Goal: Information Seeking & Learning: Learn about a topic

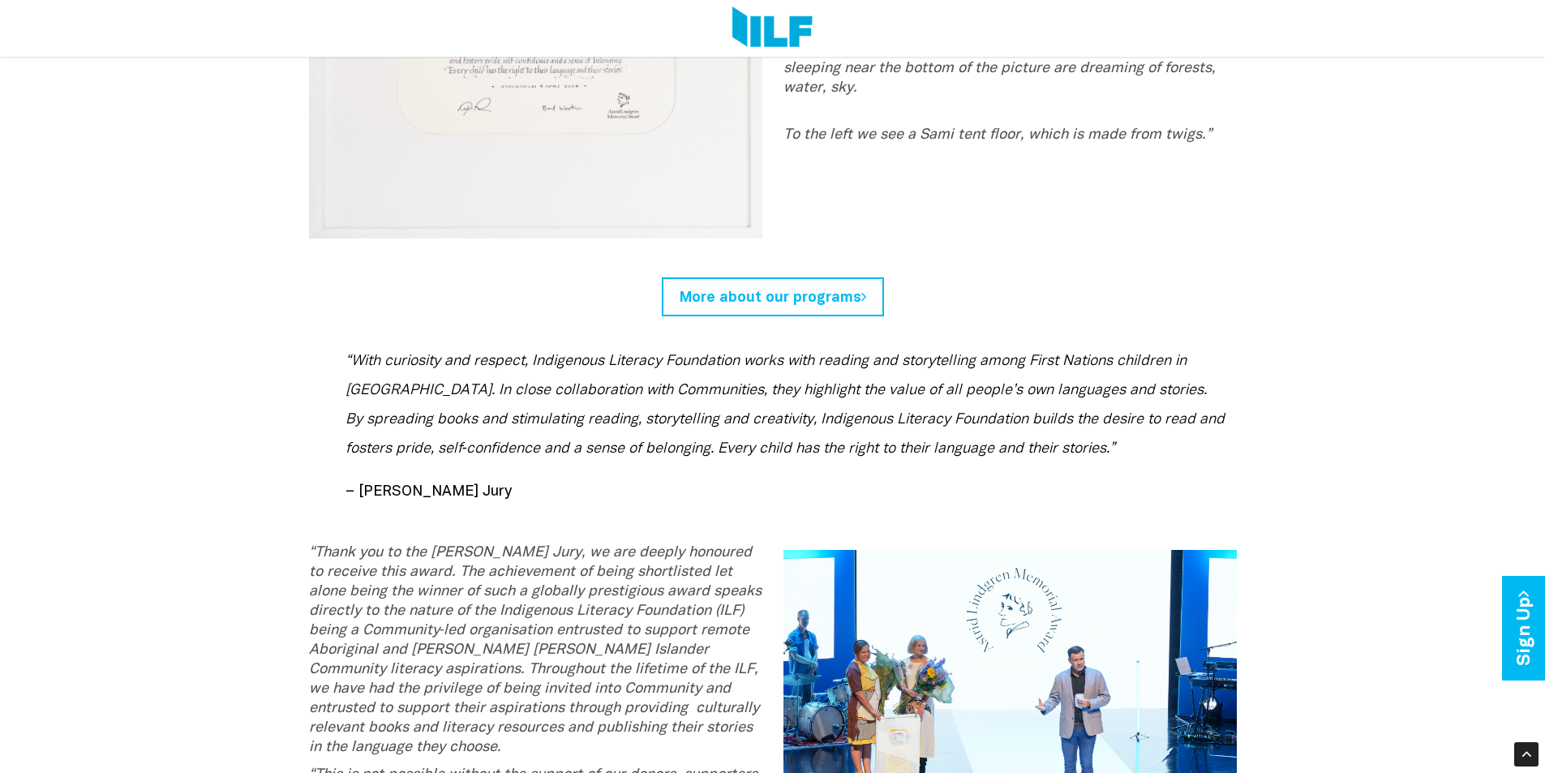
scroll to position [3650, 0]
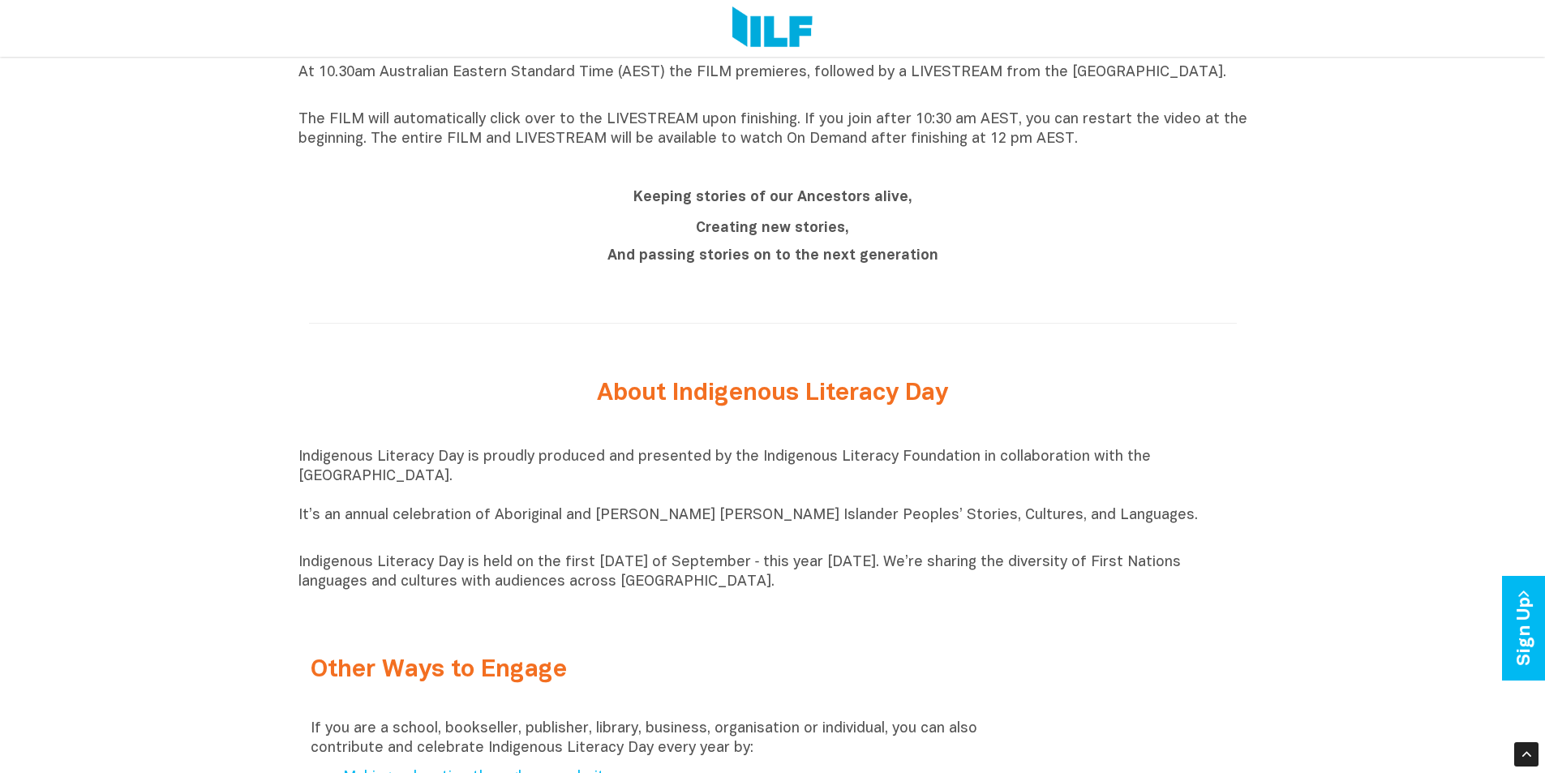
click at [172, 531] on div "Indigenous Literacy Day 2025 Indigenous Literacy Day 2025 will be held [DATE][D…" at bounding box center [772, 137] width 1545 height 1953
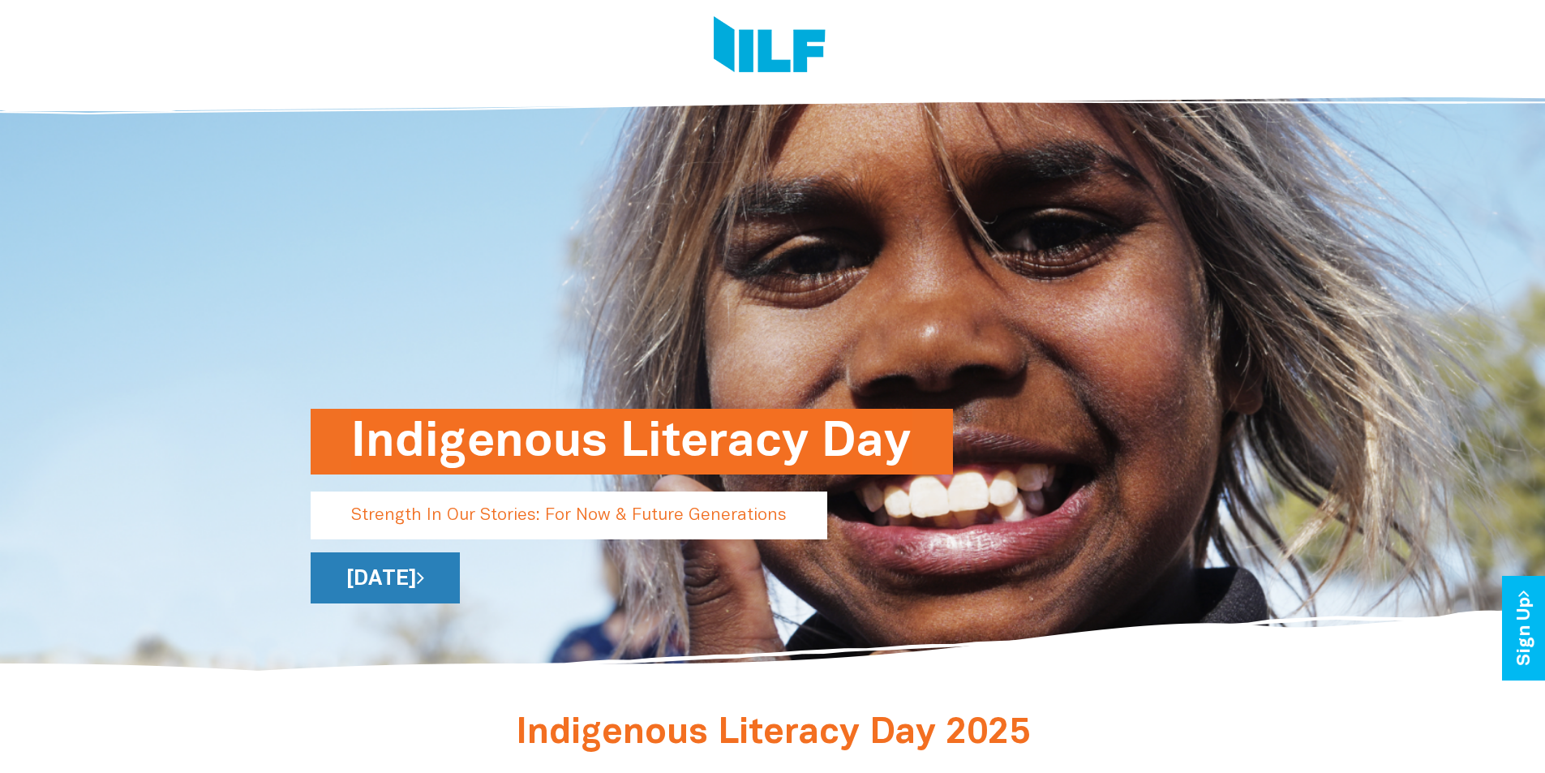
click at [460, 574] on link "[DATE]" at bounding box center [385, 577] width 149 height 51
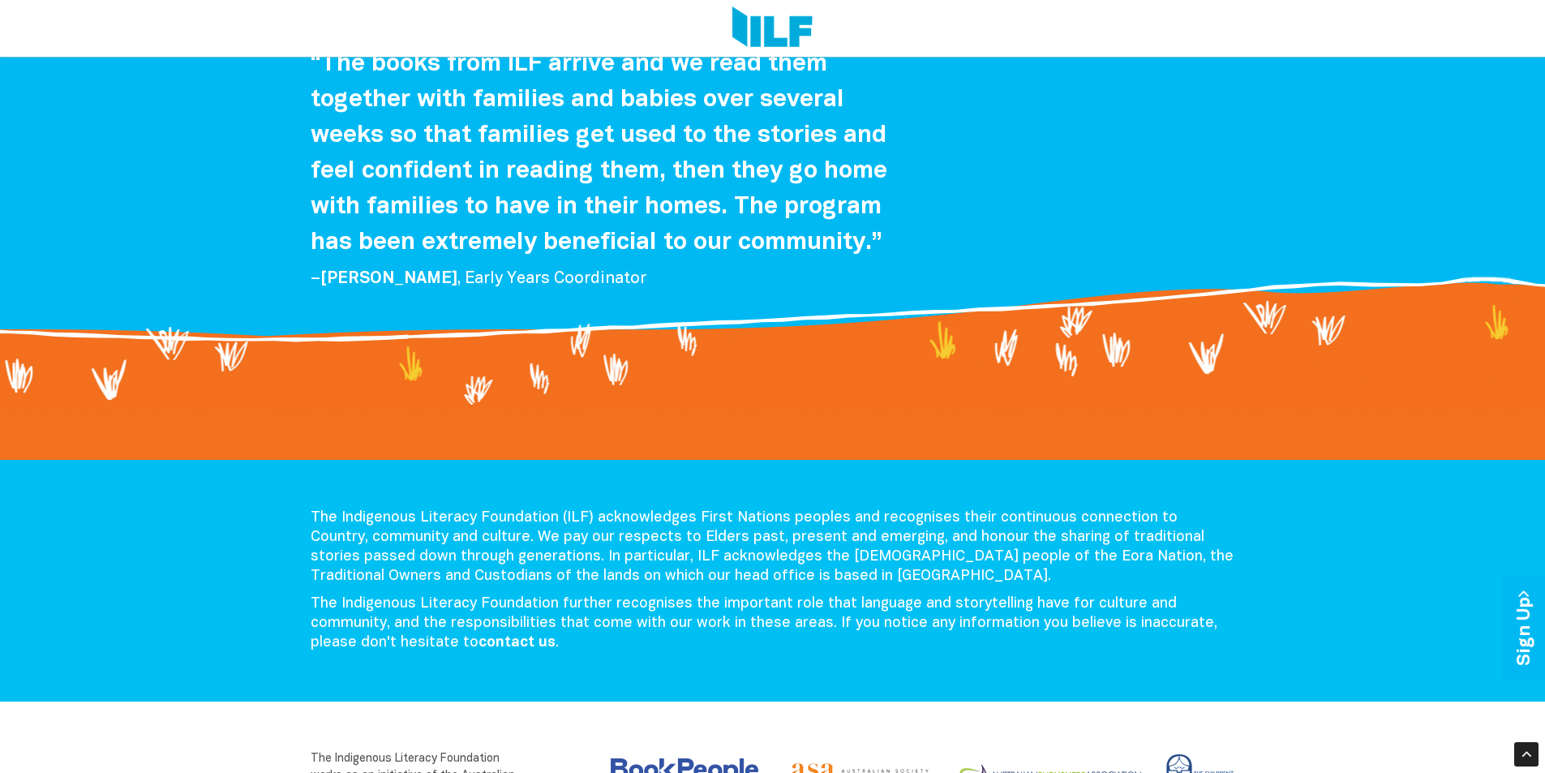
scroll to position [2823, 0]
